Goal: Task Accomplishment & Management: Use online tool/utility

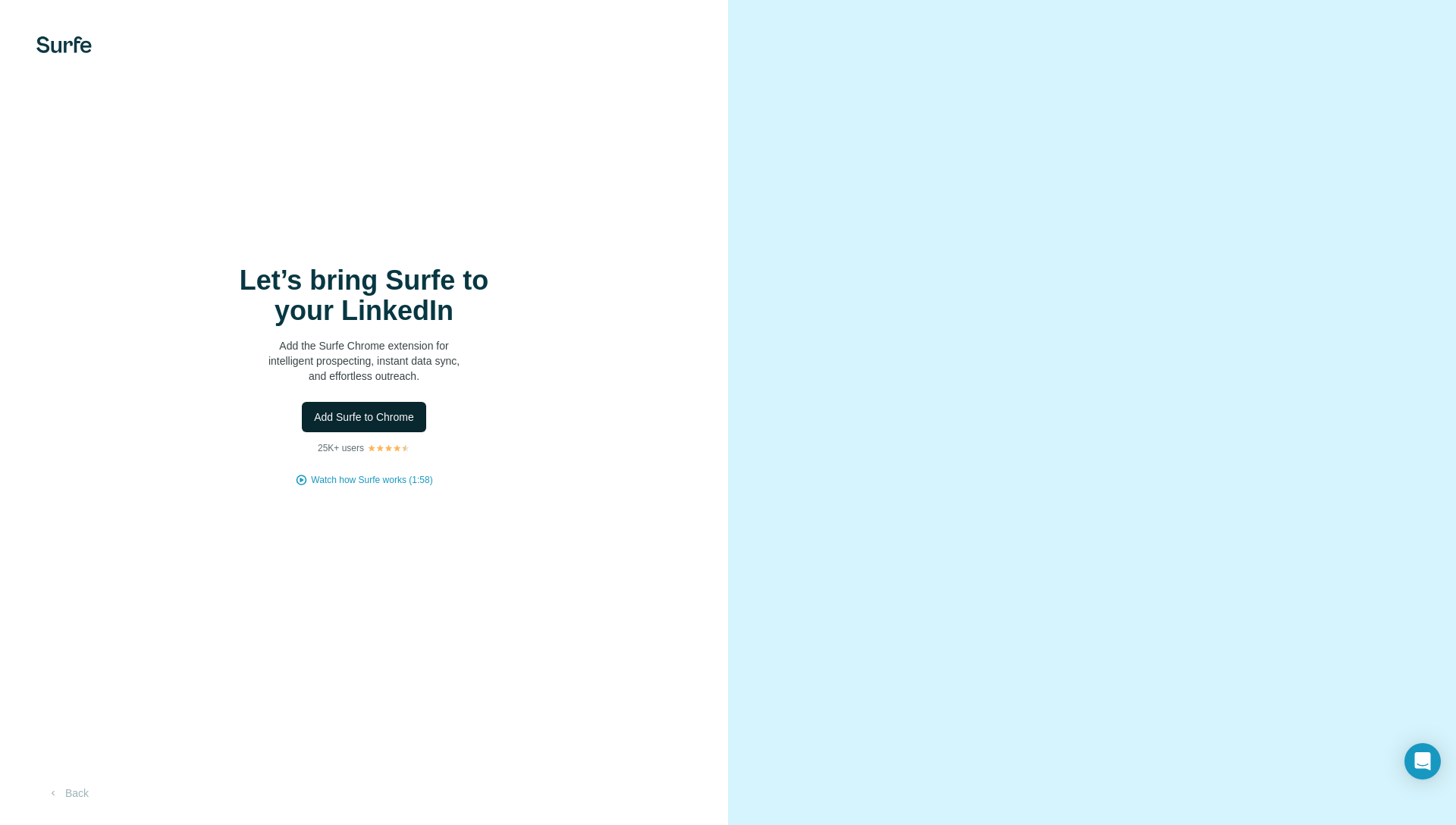
click at [403, 414] on span "Add Surfe to Chrome" at bounding box center [364, 417] width 100 height 15
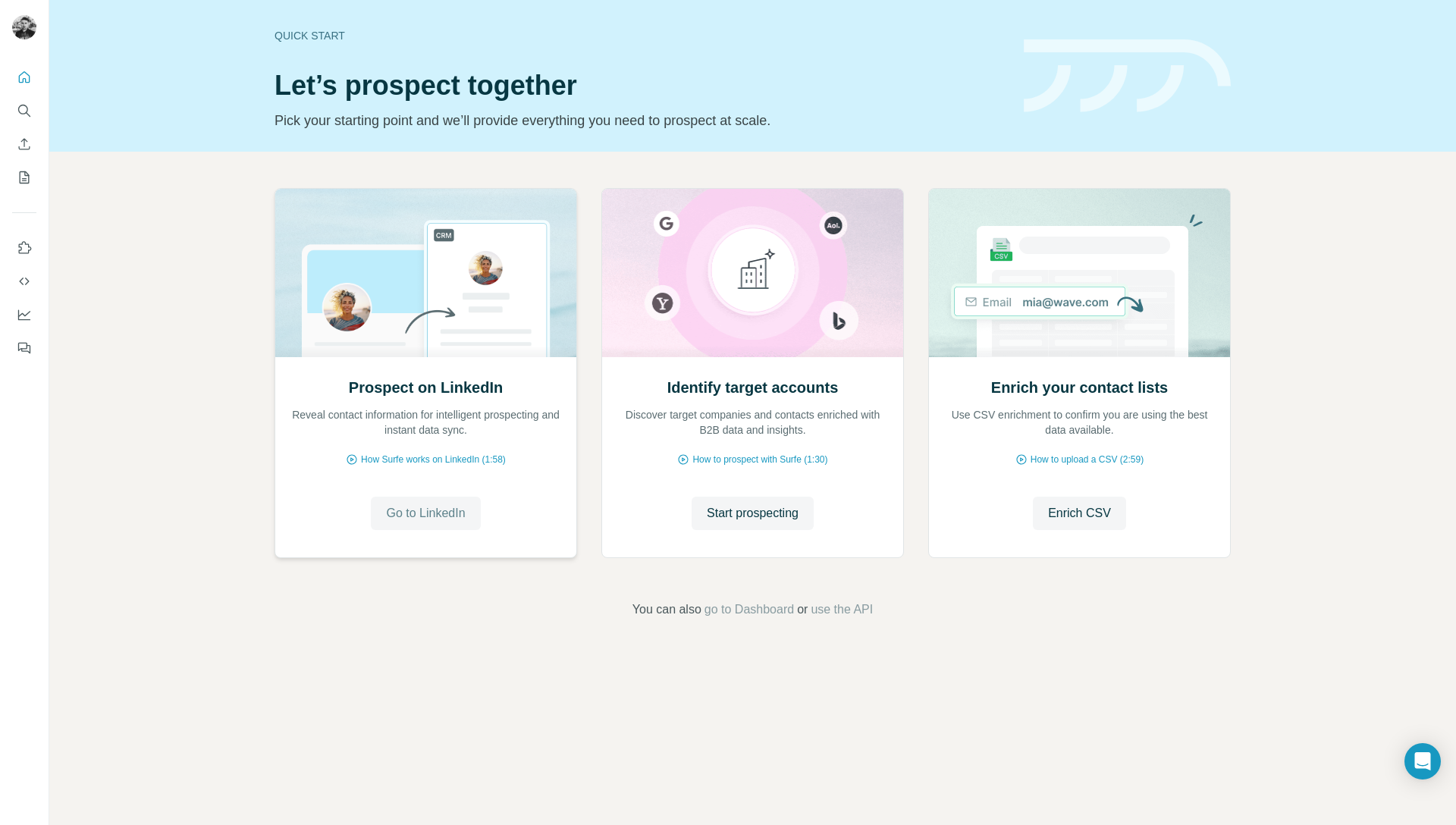
click at [410, 508] on span "Go to LinkedIn" at bounding box center [426, 513] width 78 height 19
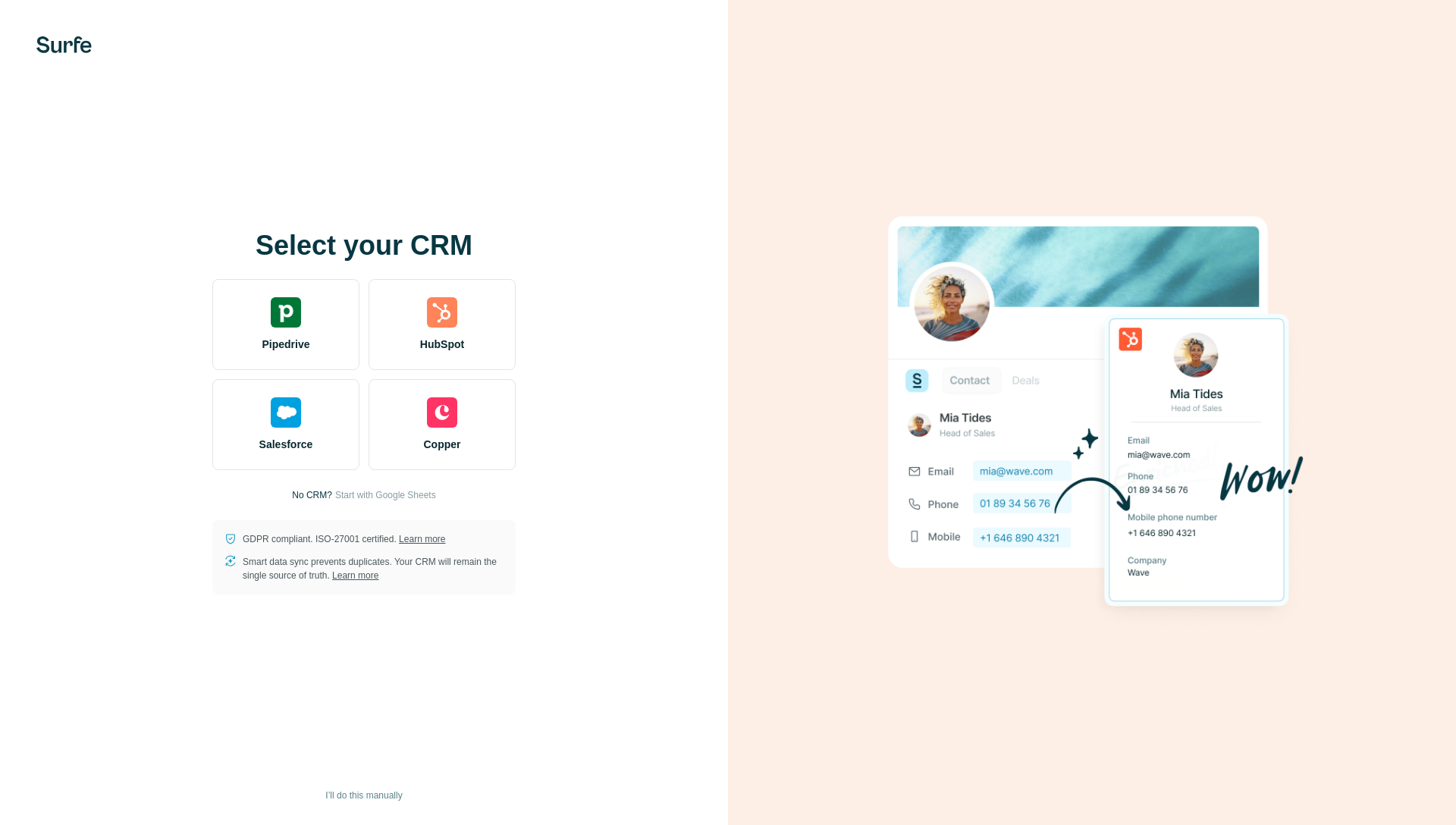
click at [463, 316] on div "HubSpot" at bounding box center [442, 325] width 147 height 91
